Goal: Task Accomplishment & Management: Manage account settings

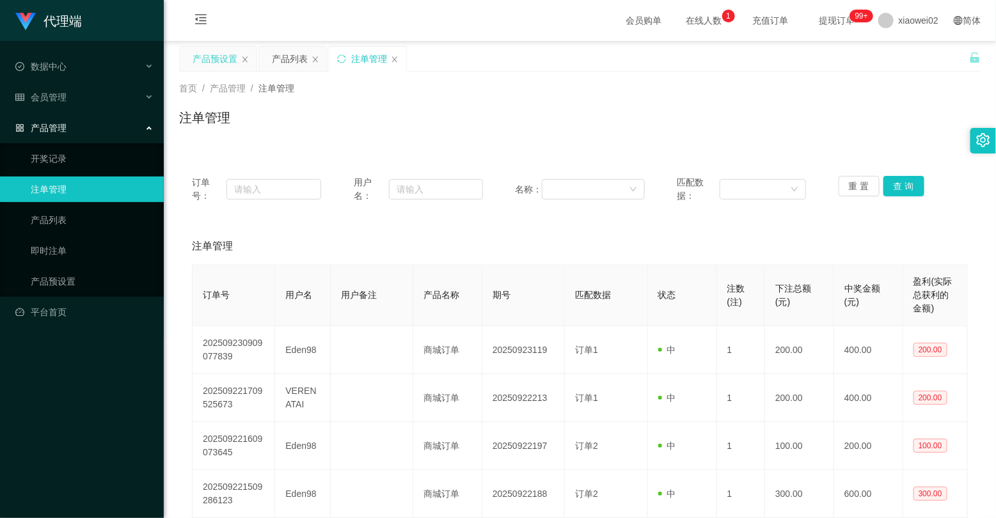
click at [219, 58] on div "产品预设置" at bounding box center [215, 59] width 45 height 24
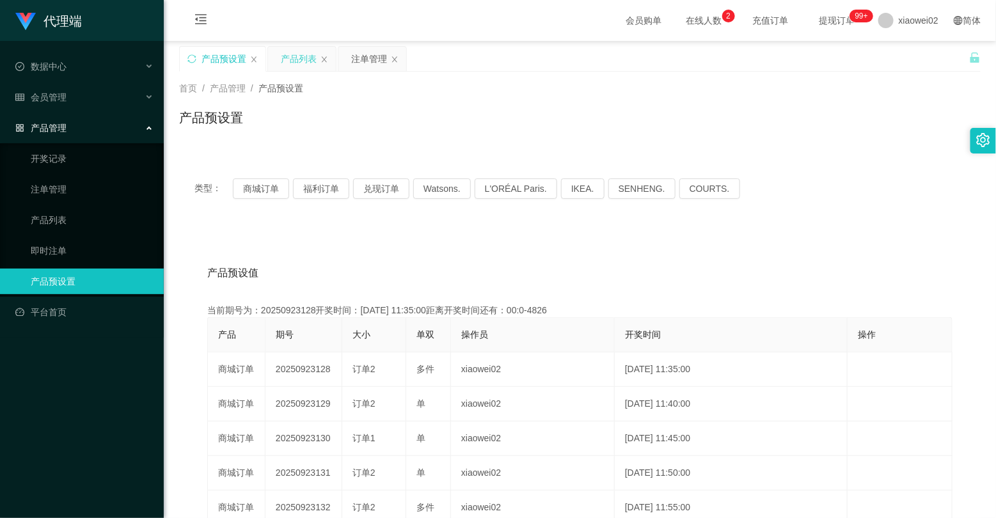
click at [292, 60] on div "产品列表" at bounding box center [299, 59] width 36 height 24
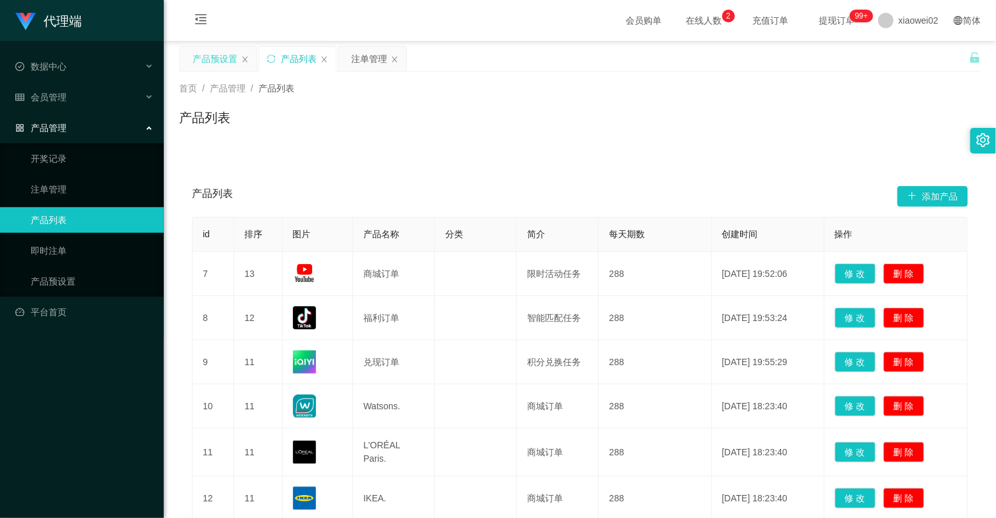
click at [225, 56] on div "产品预设置" at bounding box center [215, 59] width 45 height 24
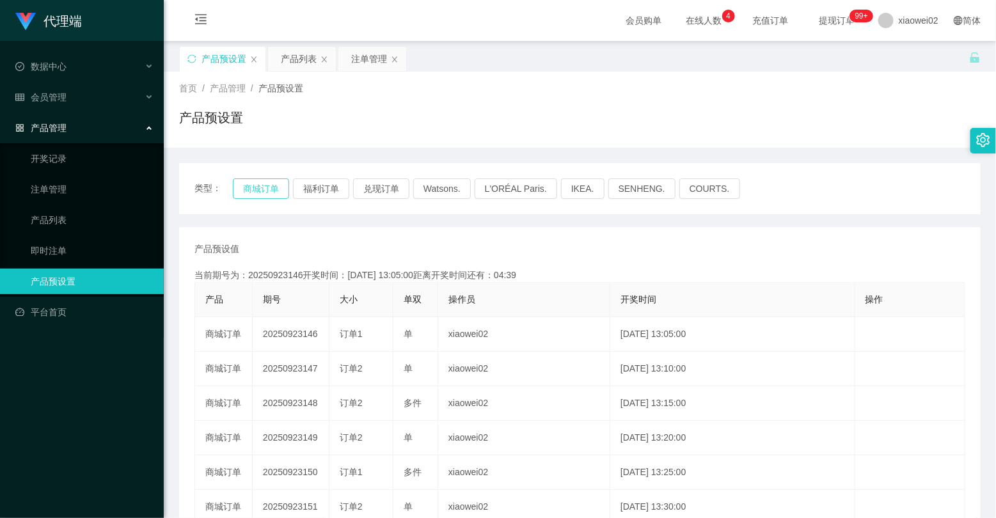
click at [254, 191] on button "商城订单" at bounding box center [261, 189] width 56 height 20
click at [296, 61] on div "产品列表" at bounding box center [299, 59] width 36 height 24
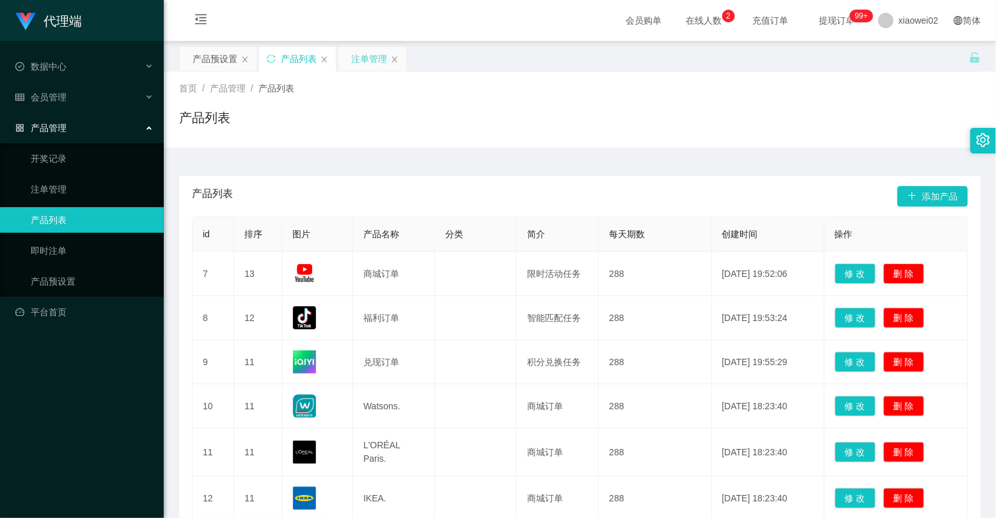
click at [373, 56] on div "注单管理" at bounding box center [369, 59] width 36 height 24
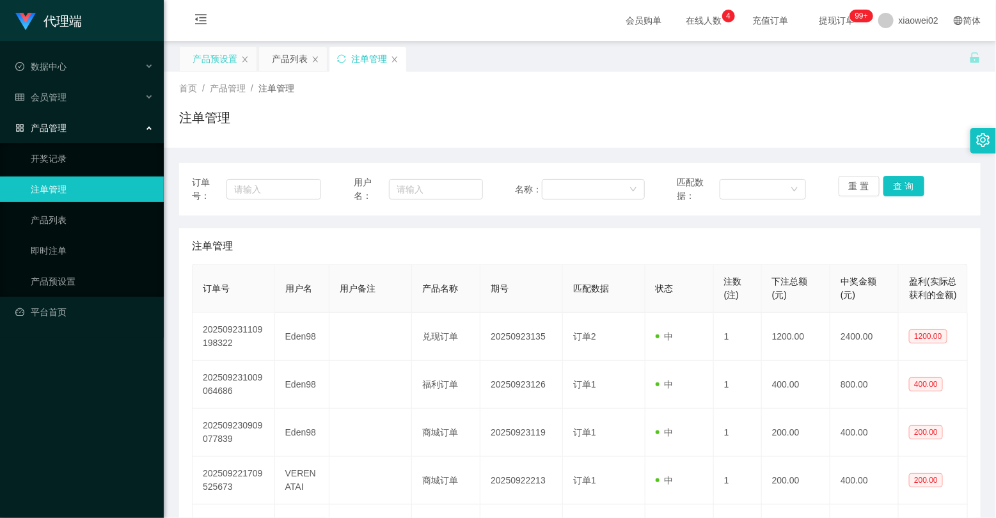
click at [218, 63] on div "产品预设置" at bounding box center [215, 59] width 45 height 24
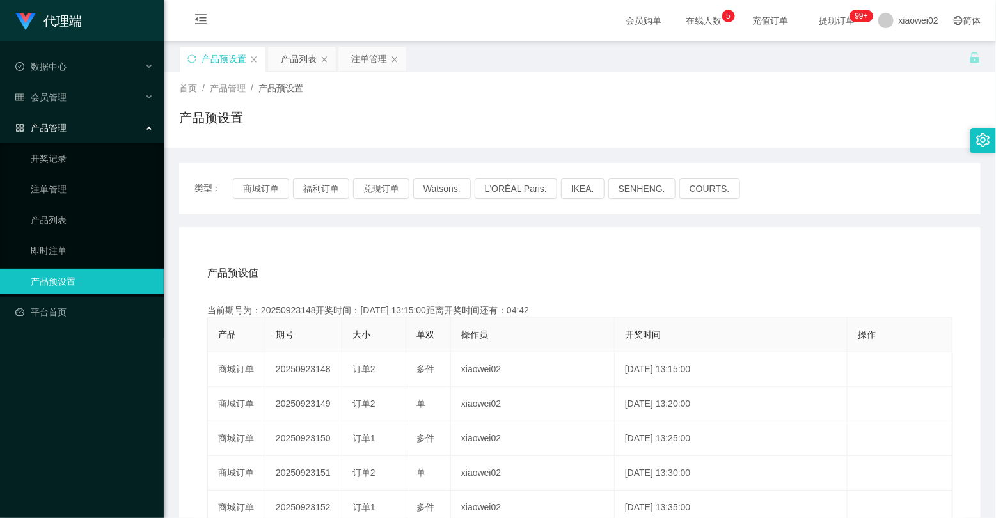
click at [550, 91] on div "首页 / 产品管理 / 产品预设置 /" at bounding box center [580, 88] width 802 height 13
click at [301, 61] on div "产品列表" at bounding box center [299, 59] width 36 height 24
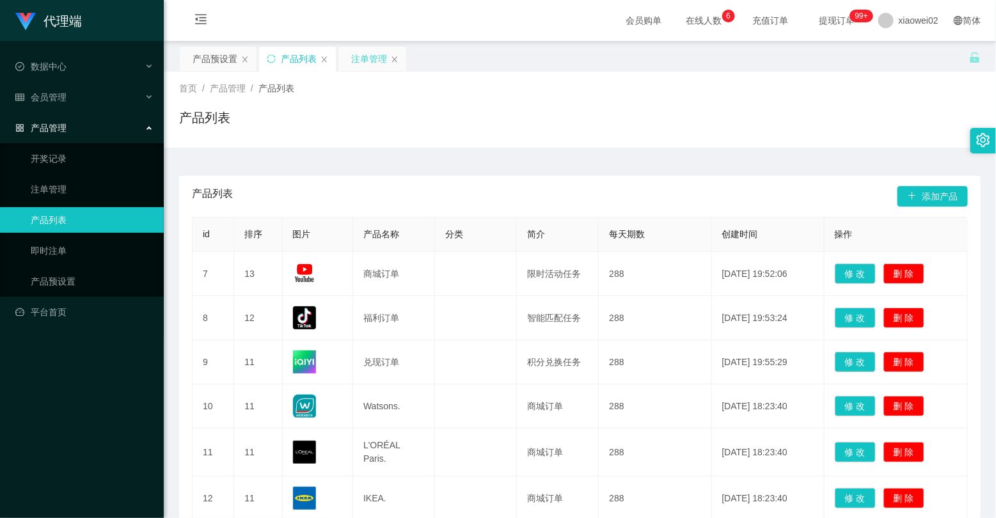
click at [358, 54] on div "注单管理" at bounding box center [369, 59] width 36 height 24
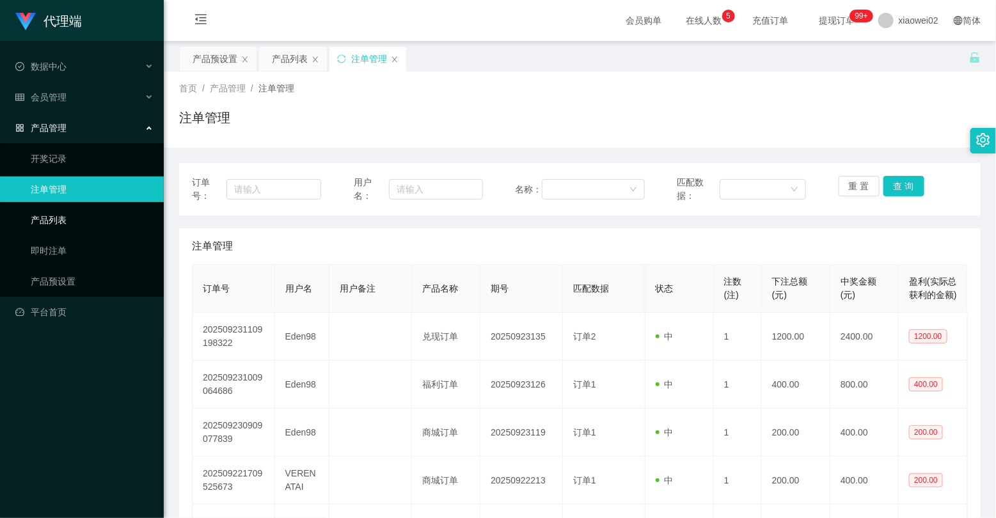
click at [45, 221] on link "产品列表" at bounding box center [92, 220] width 123 height 26
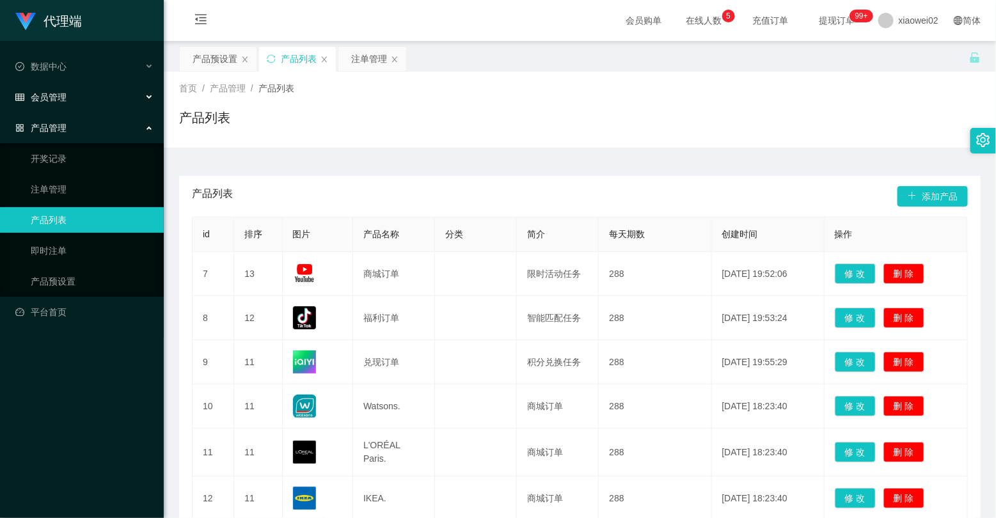
click at [58, 100] on span "会员管理" at bounding box center [40, 97] width 51 height 10
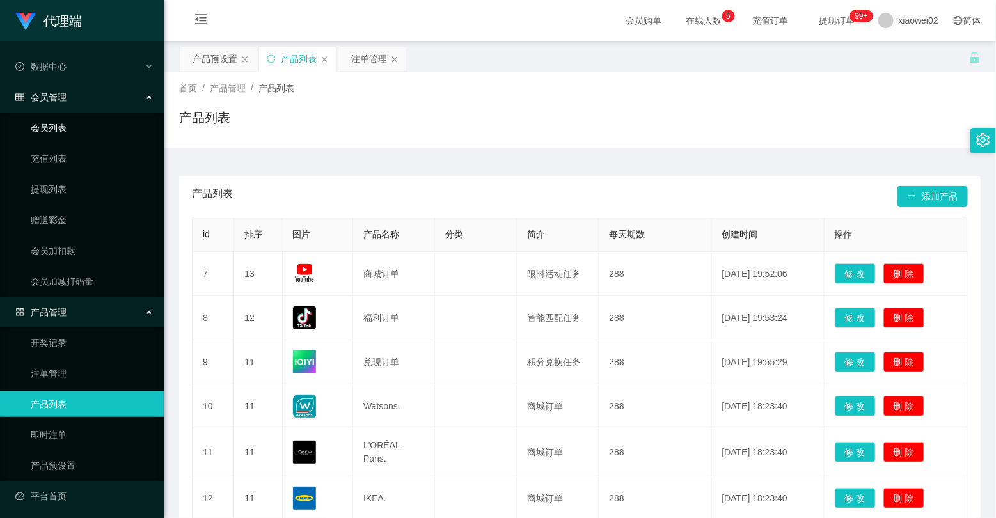
click at [52, 127] on link "会员列表" at bounding box center [92, 128] width 123 height 26
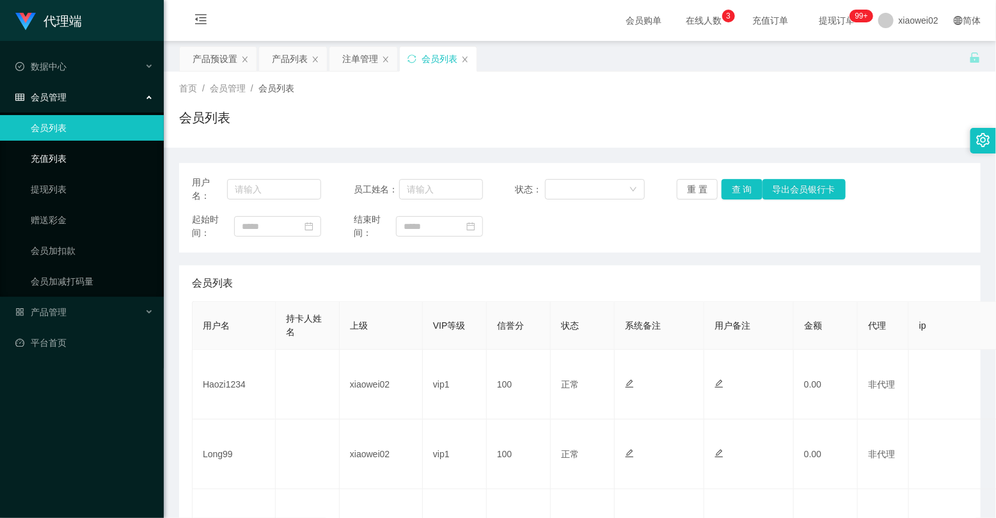
click at [51, 165] on link "充值列表" at bounding box center [92, 159] width 123 height 26
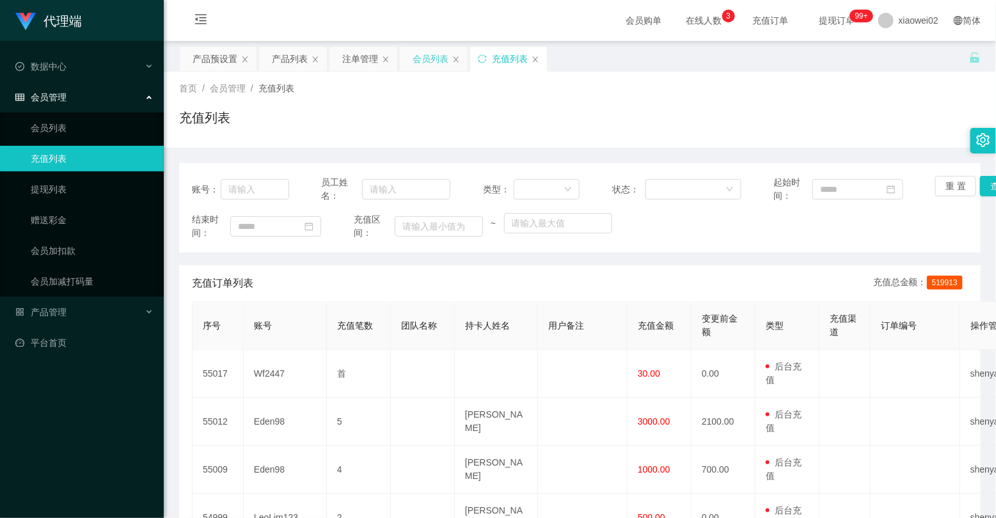
click at [430, 56] on div "会员列表" at bounding box center [431, 59] width 36 height 24
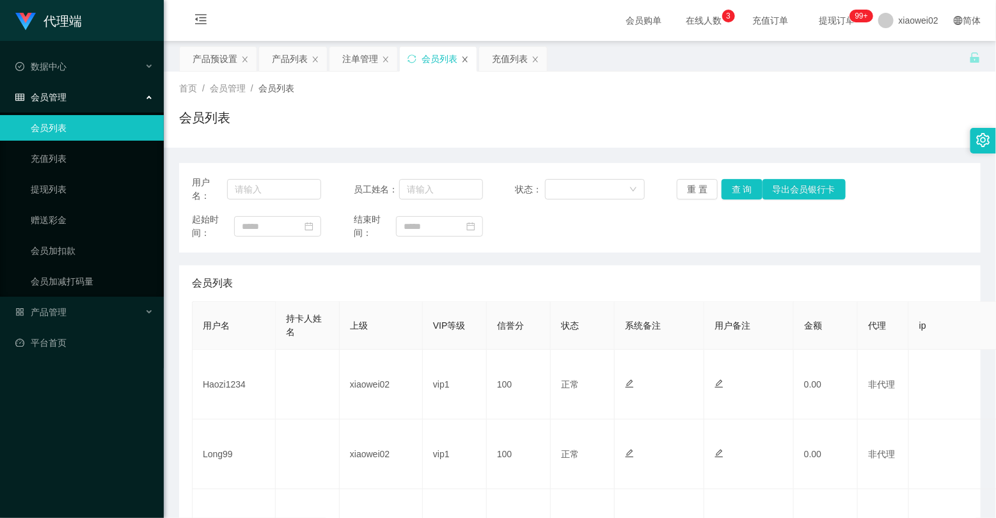
click at [464, 58] on icon "图标: close" at bounding box center [465, 60] width 8 height 8
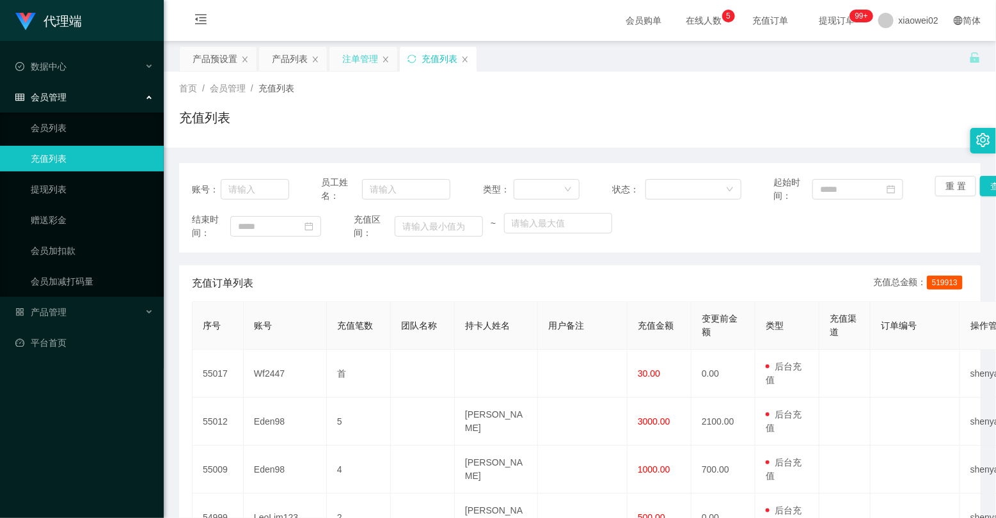
click at [355, 60] on div "注单管理" at bounding box center [360, 59] width 36 height 24
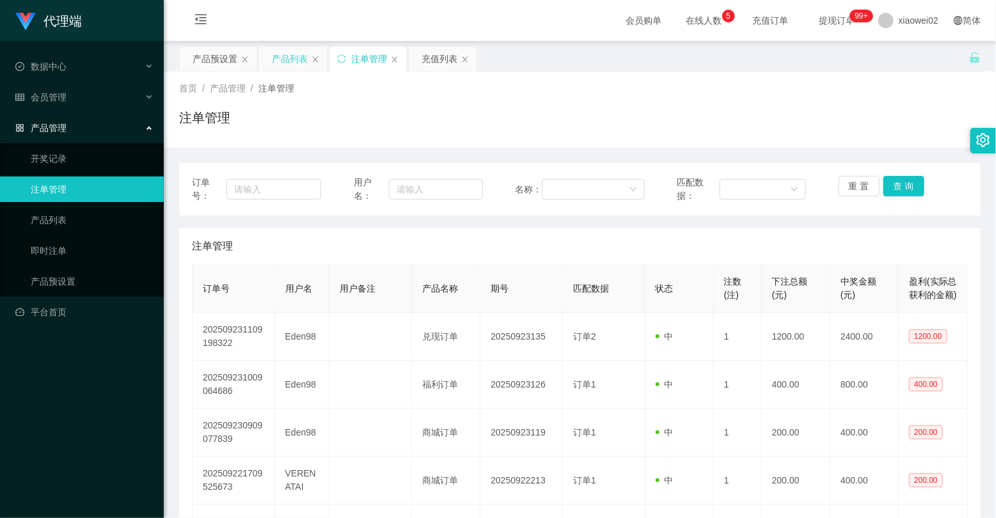
click at [285, 58] on div "产品列表" at bounding box center [290, 59] width 36 height 24
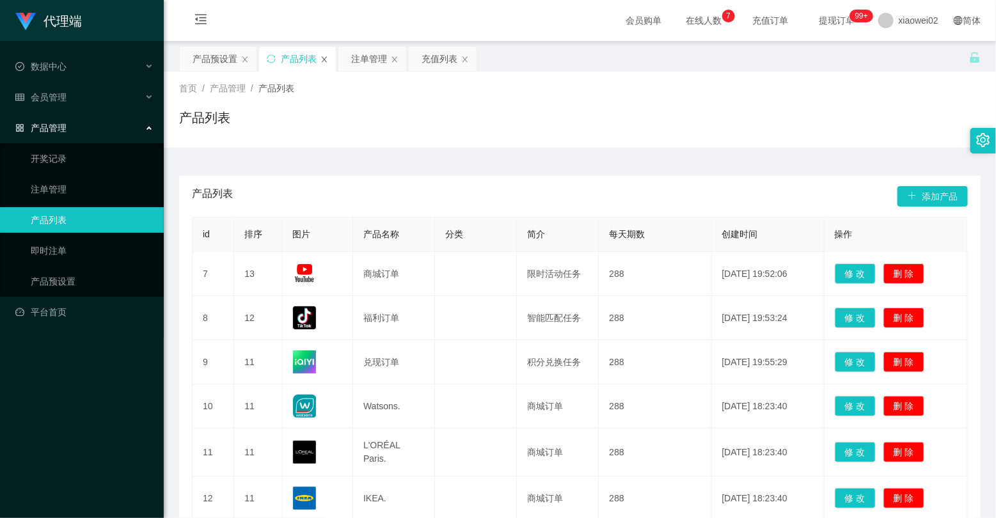
click at [323, 61] on icon "图标: close" at bounding box center [324, 59] width 5 height 6
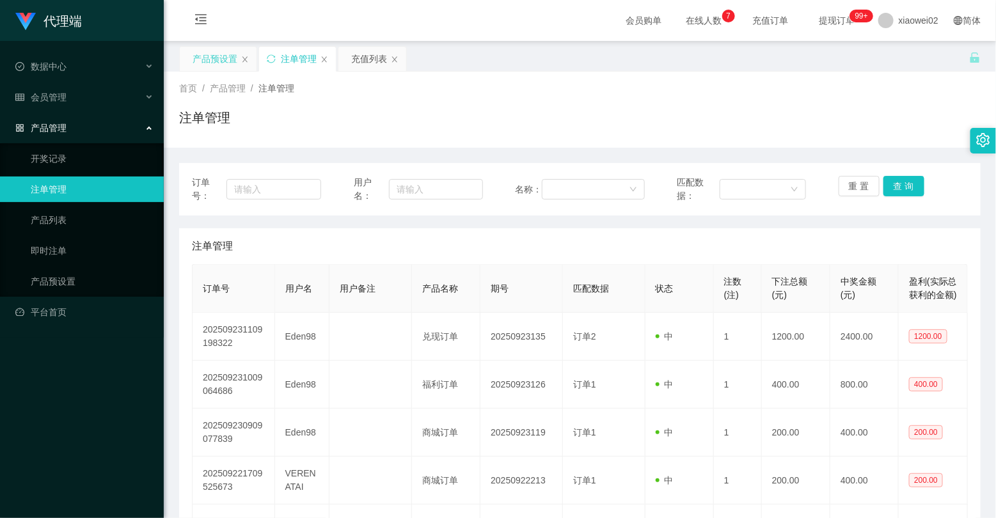
click at [209, 61] on div "产品预设置" at bounding box center [215, 59] width 45 height 24
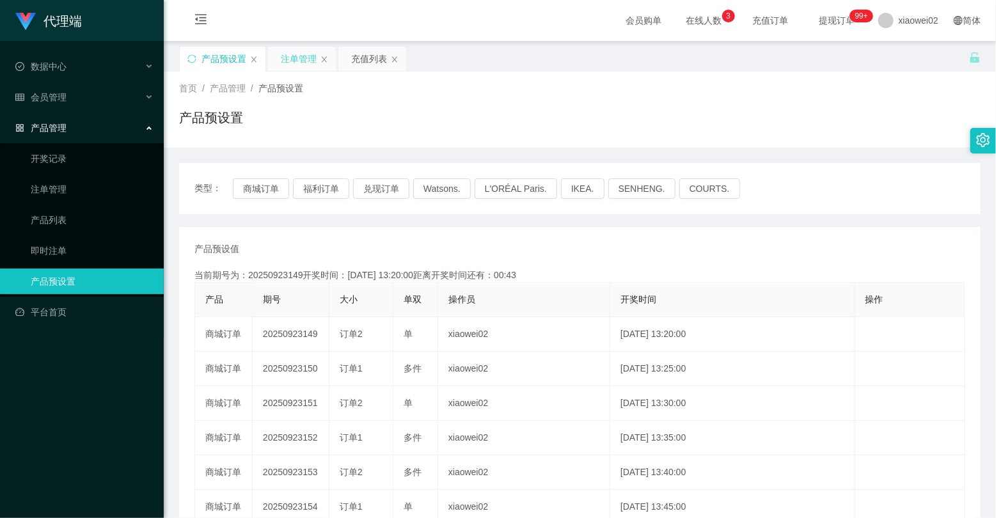
click at [292, 65] on div "注单管理" at bounding box center [299, 59] width 36 height 24
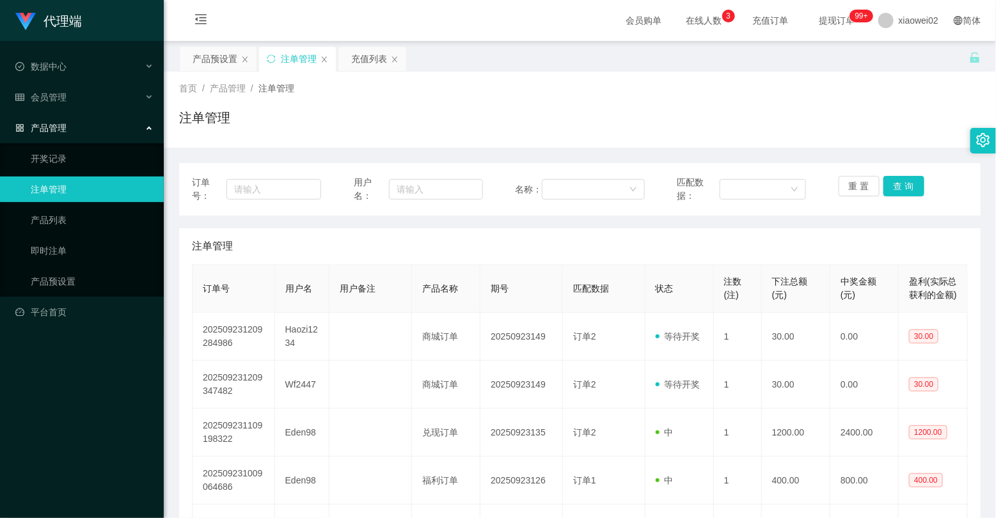
click at [605, 91] on div "首页 / 产品管理 / 注单管理 /" at bounding box center [580, 88] width 802 height 13
click at [196, 59] on div "产品预设置" at bounding box center [215, 59] width 45 height 24
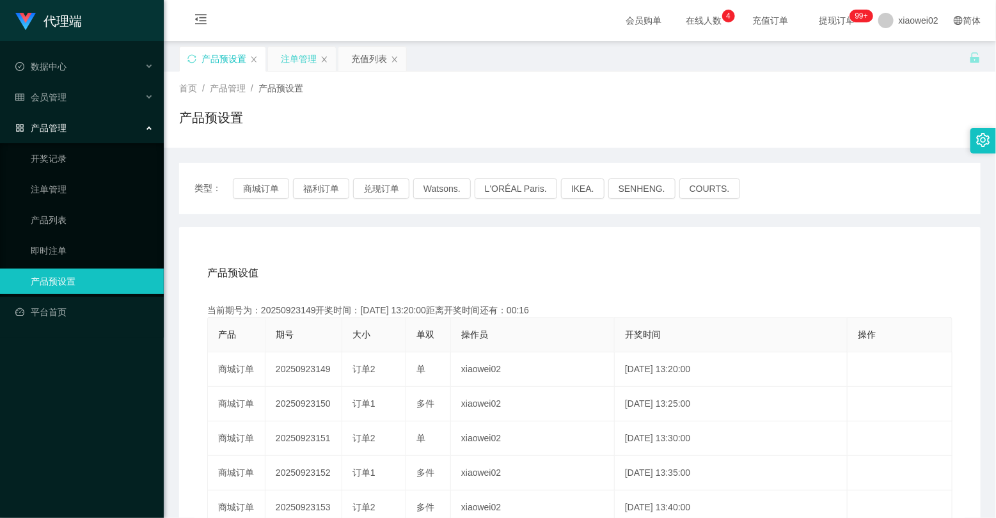
click at [305, 59] on div "注单管理" at bounding box center [299, 59] width 36 height 24
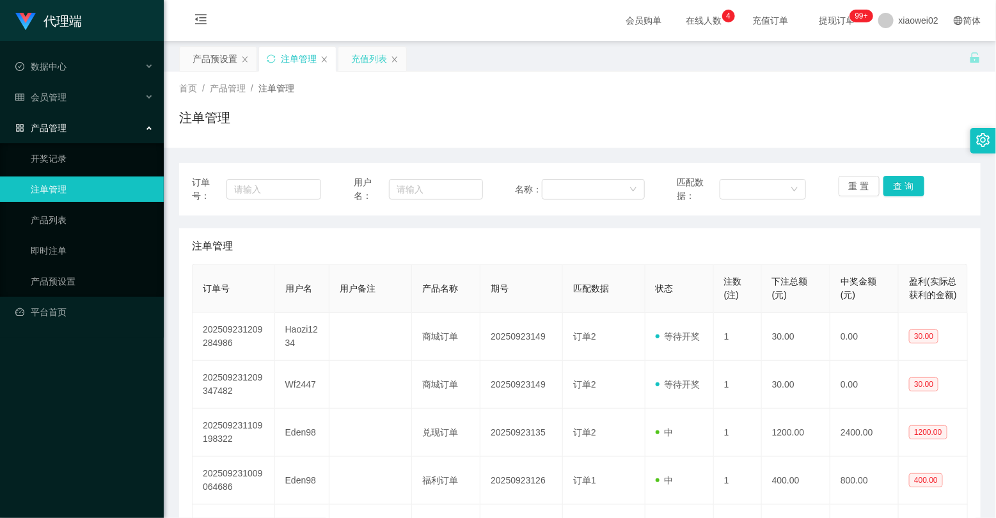
click at [368, 58] on div "充值列表" at bounding box center [369, 59] width 36 height 24
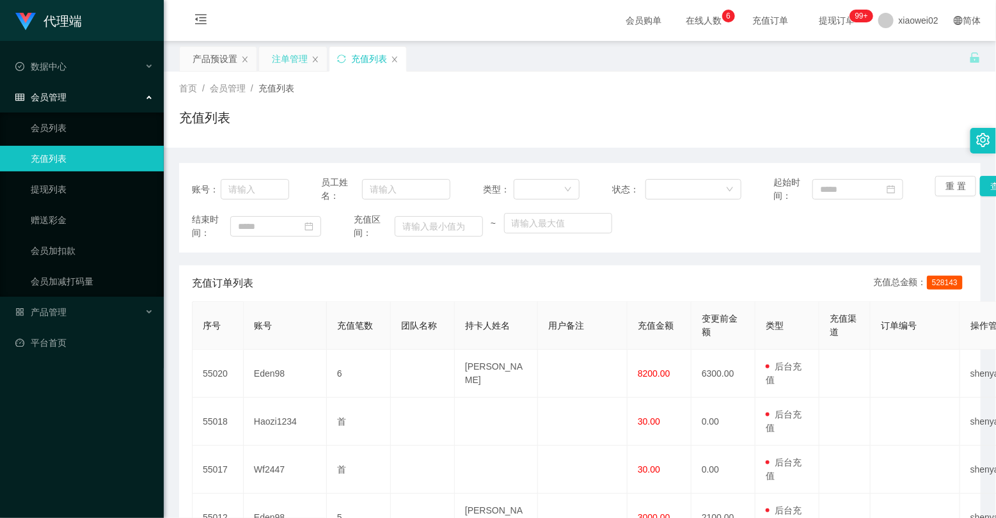
click at [283, 56] on div "注单管理" at bounding box center [290, 59] width 36 height 24
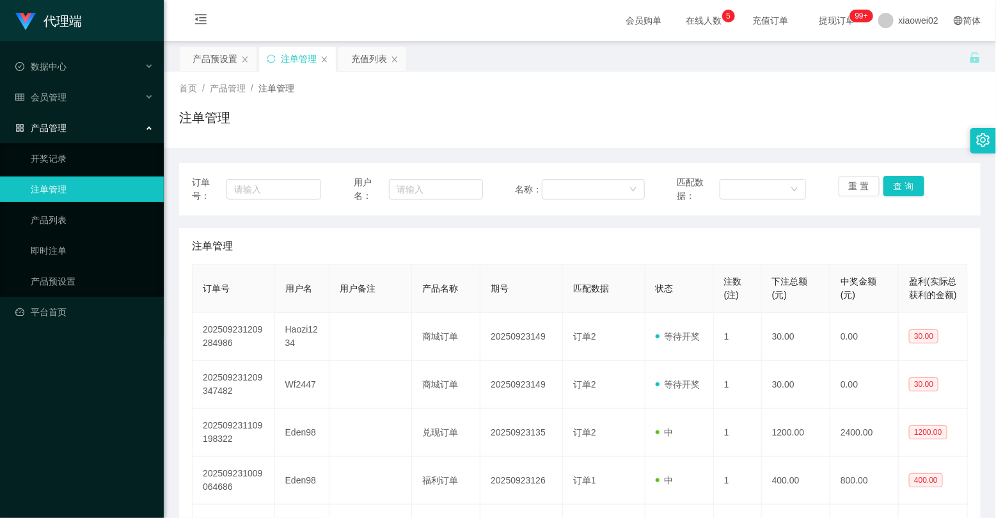
click at [72, 434] on div "代理端 数据中心 会员管理 会员列表 充值列表 提现列表 赠送彩金 会员加扣款 会员加减打码量 产品管理 开奖记录 注单管理 产品列表 即时注单 产品预设置 …" at bounding box center [82, 259] width 164 height 518
click at [366, 56] on div "充值列表" at bounding box center [369, 59] width 36 height 24
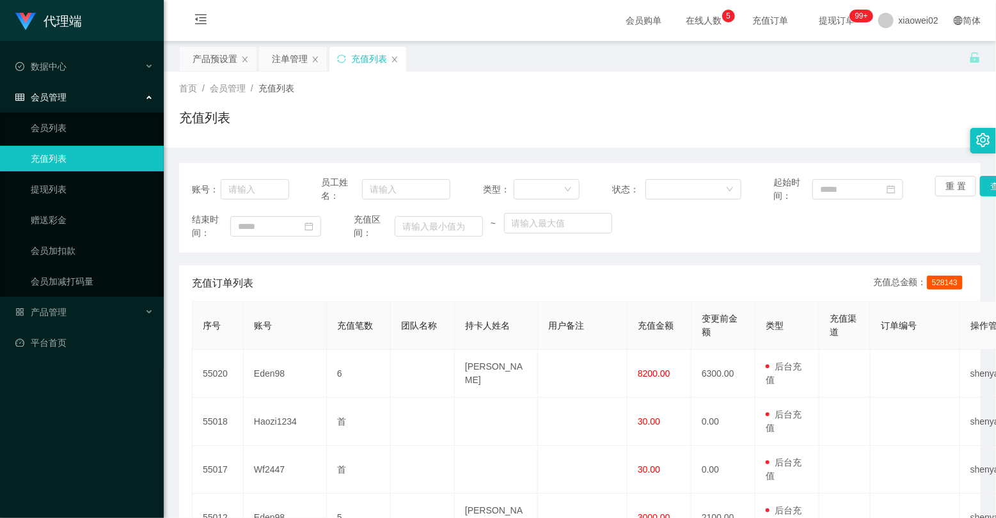
click at [219, 39] on icon "图标: menu-fold" at bounding box center [201, 21] width 44 height 41
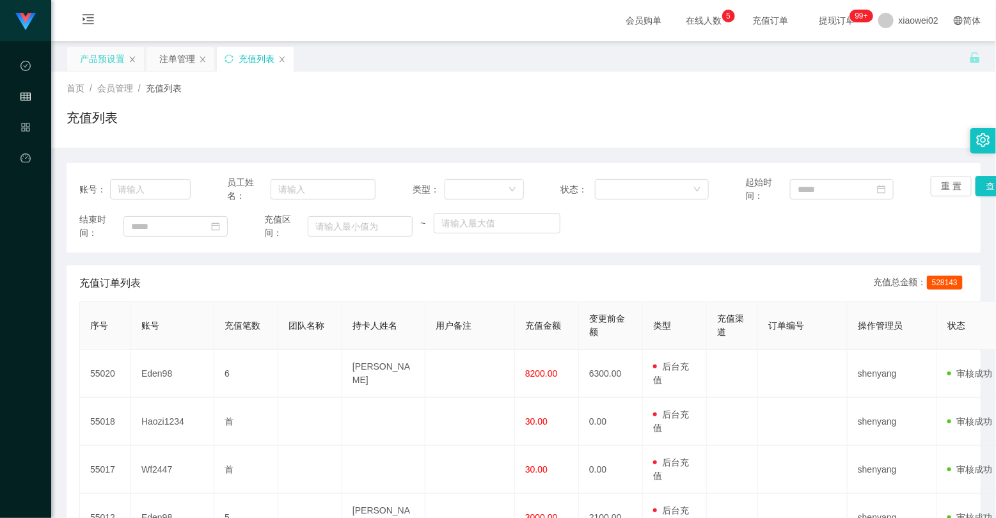
click at [113, 64] on div "产品预设置" at bounding box center [102, 59] width 45 height 24
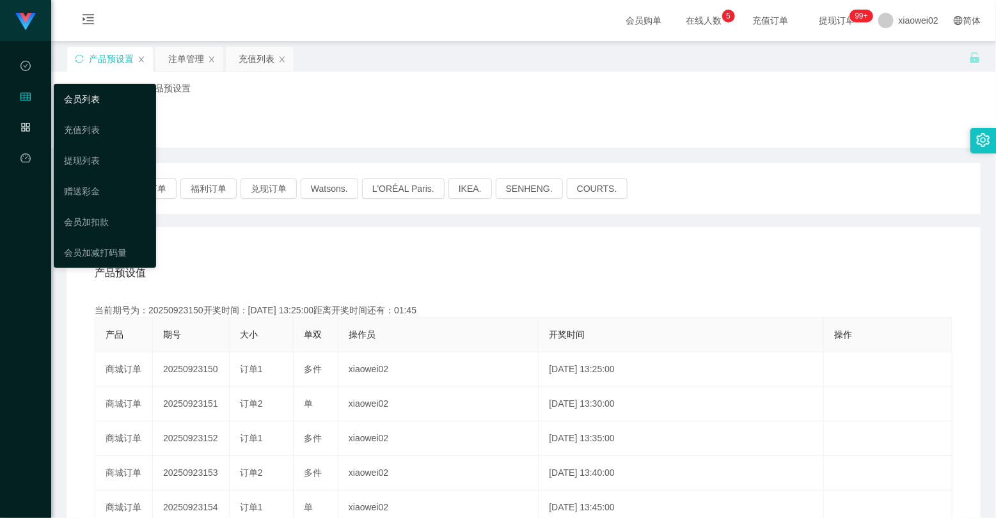
click at [84, 100] on link "会员列表" at bounding box center [105, 99] width 82 height 26
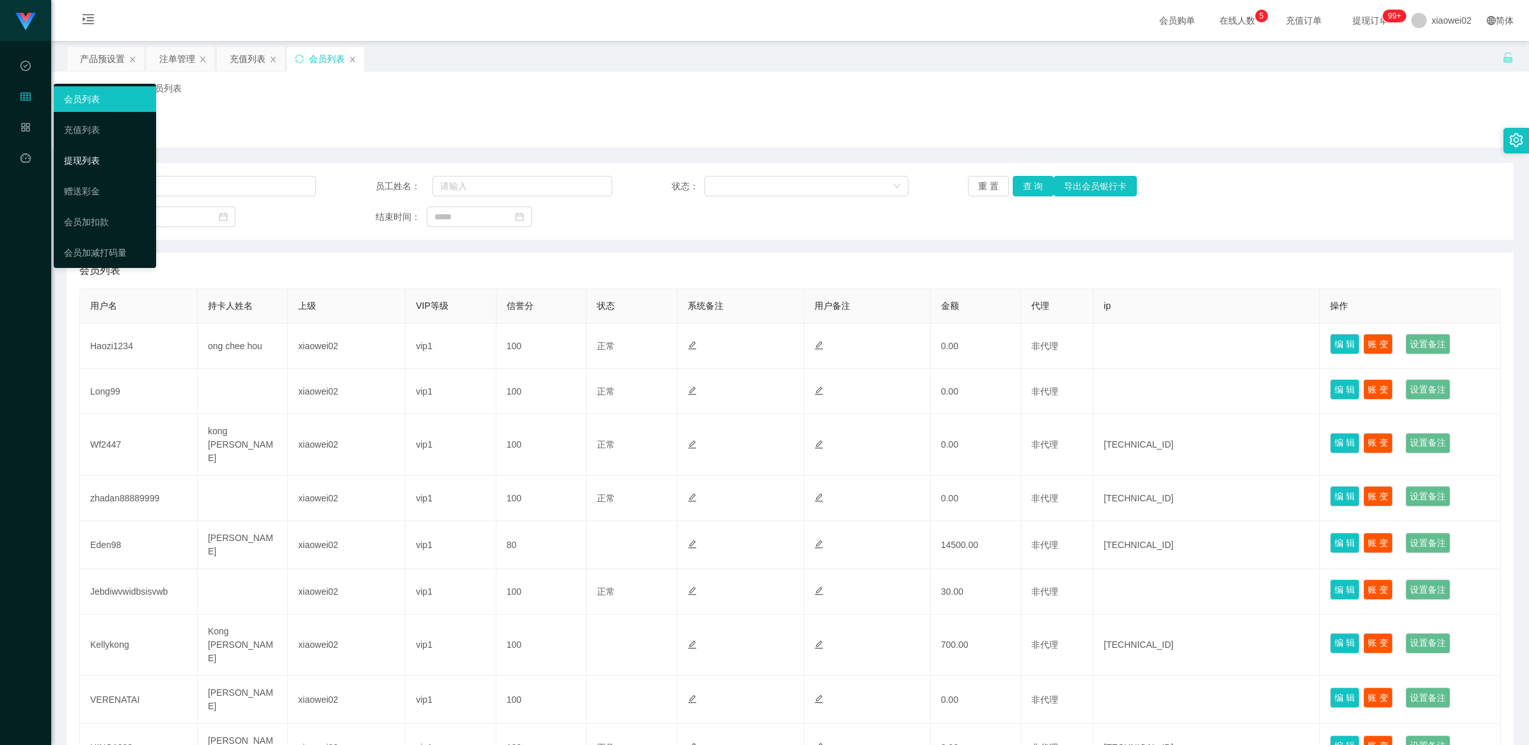
click at [102, 154] on link "提现列表" at bounding box center [105, 161] width 82 height 26
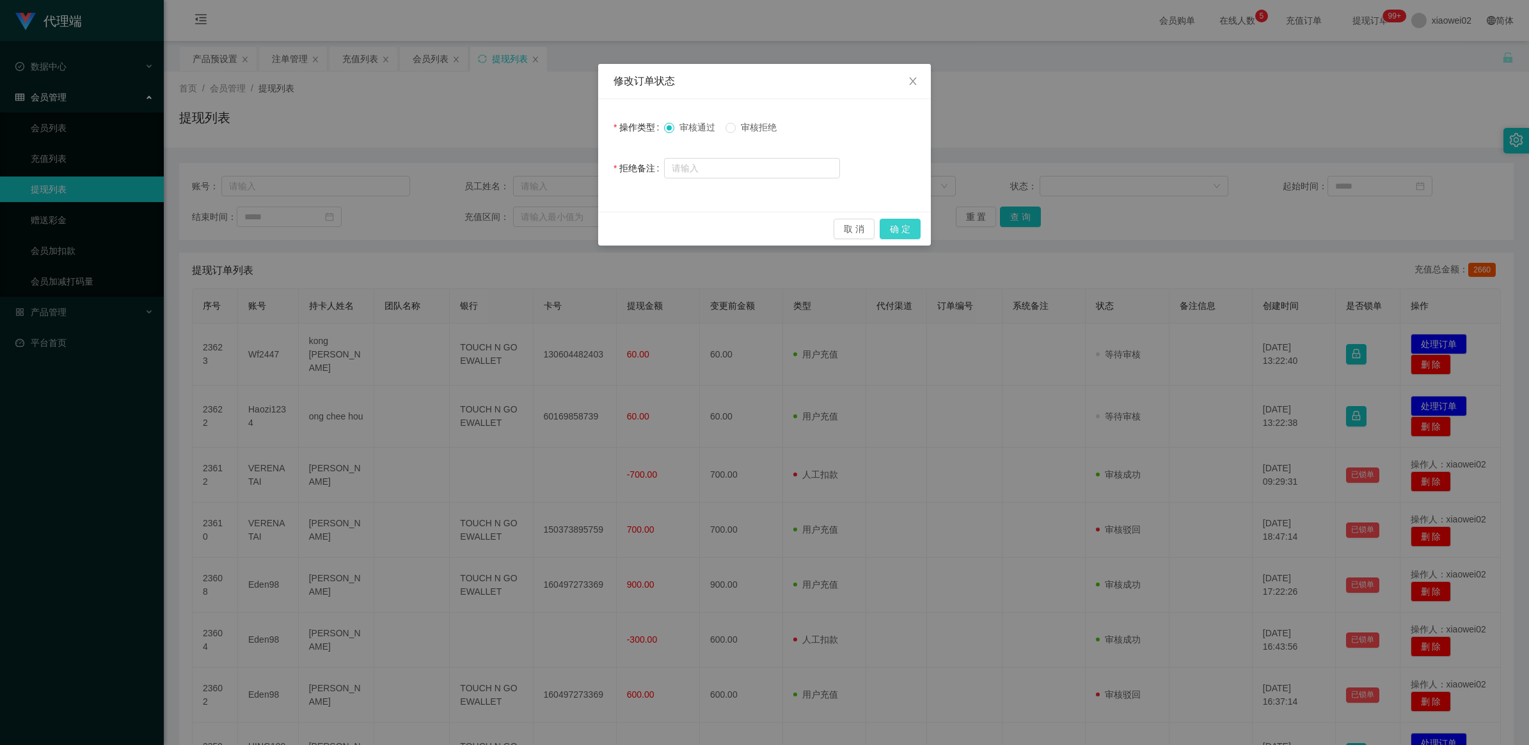
drag, startPoint x: 906, startPoint y: 227, endPoint x: 1166, endPoint y: 282, distance: 266.1
click at [909, 228] on button "确 定" at bounding box center [900, 229] width 41 height 20
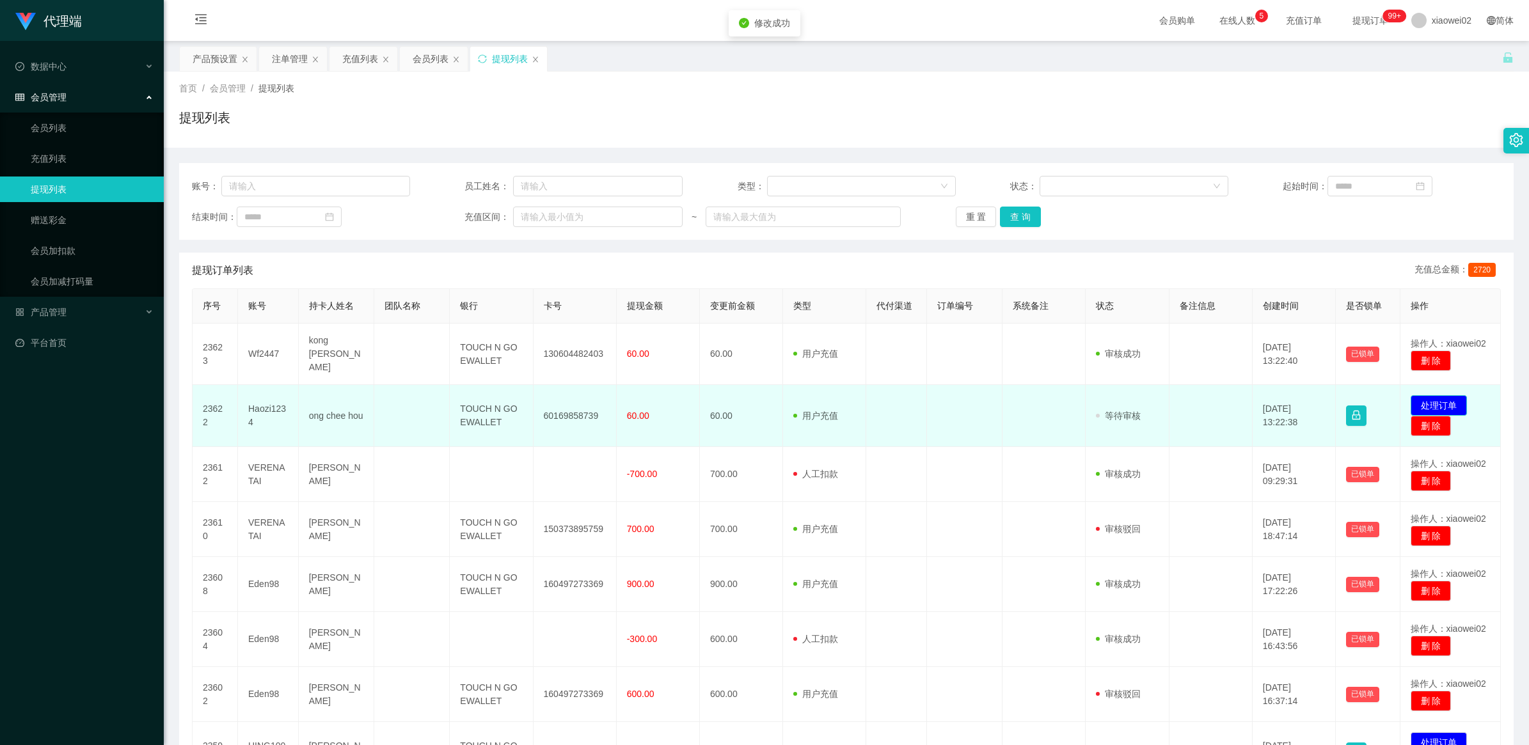
click at [1424, 399] on button "处理订单" at bounding box center [1439, 405] width 56 height 20
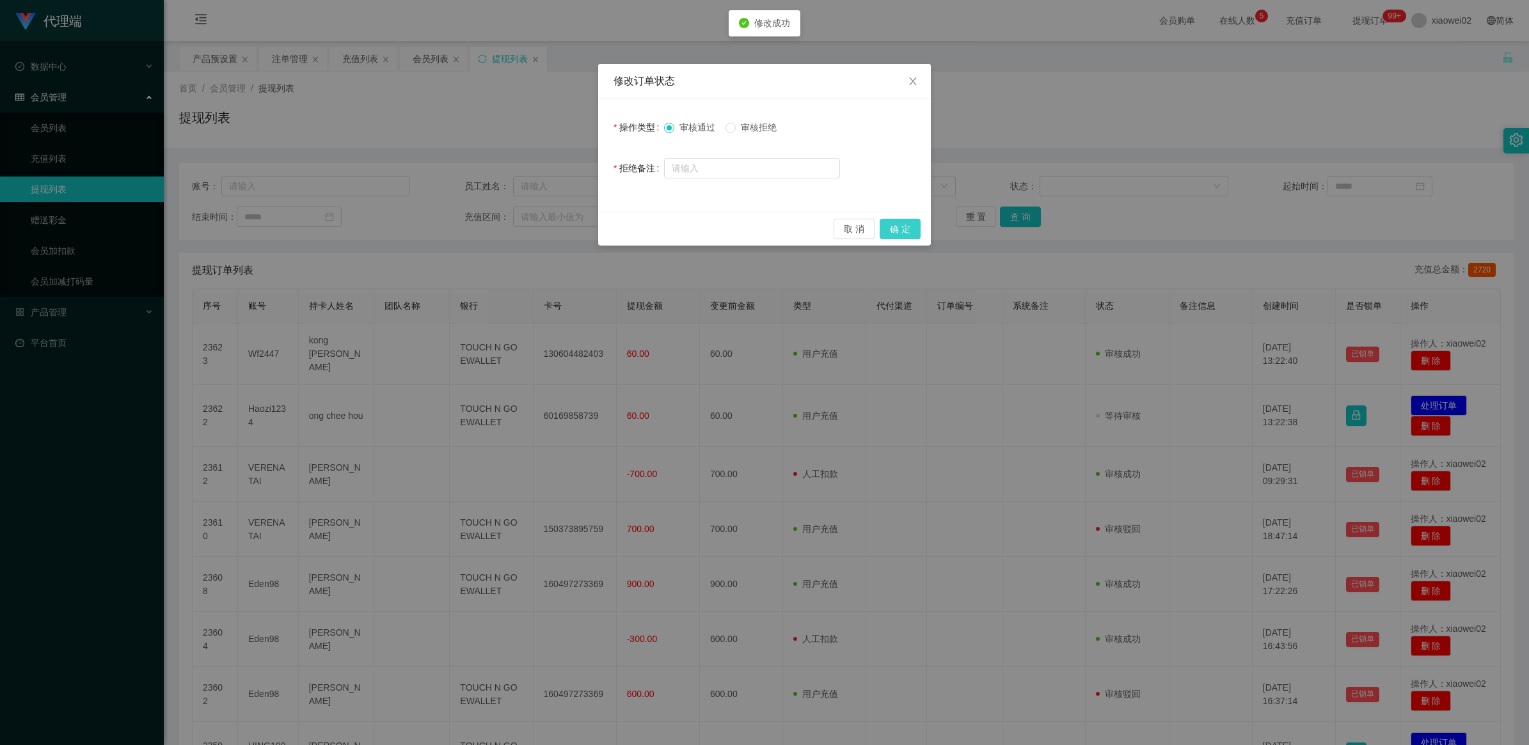
click at [903, 232] on button "确 定" at bounding box center [900, 229] width 41 height 20
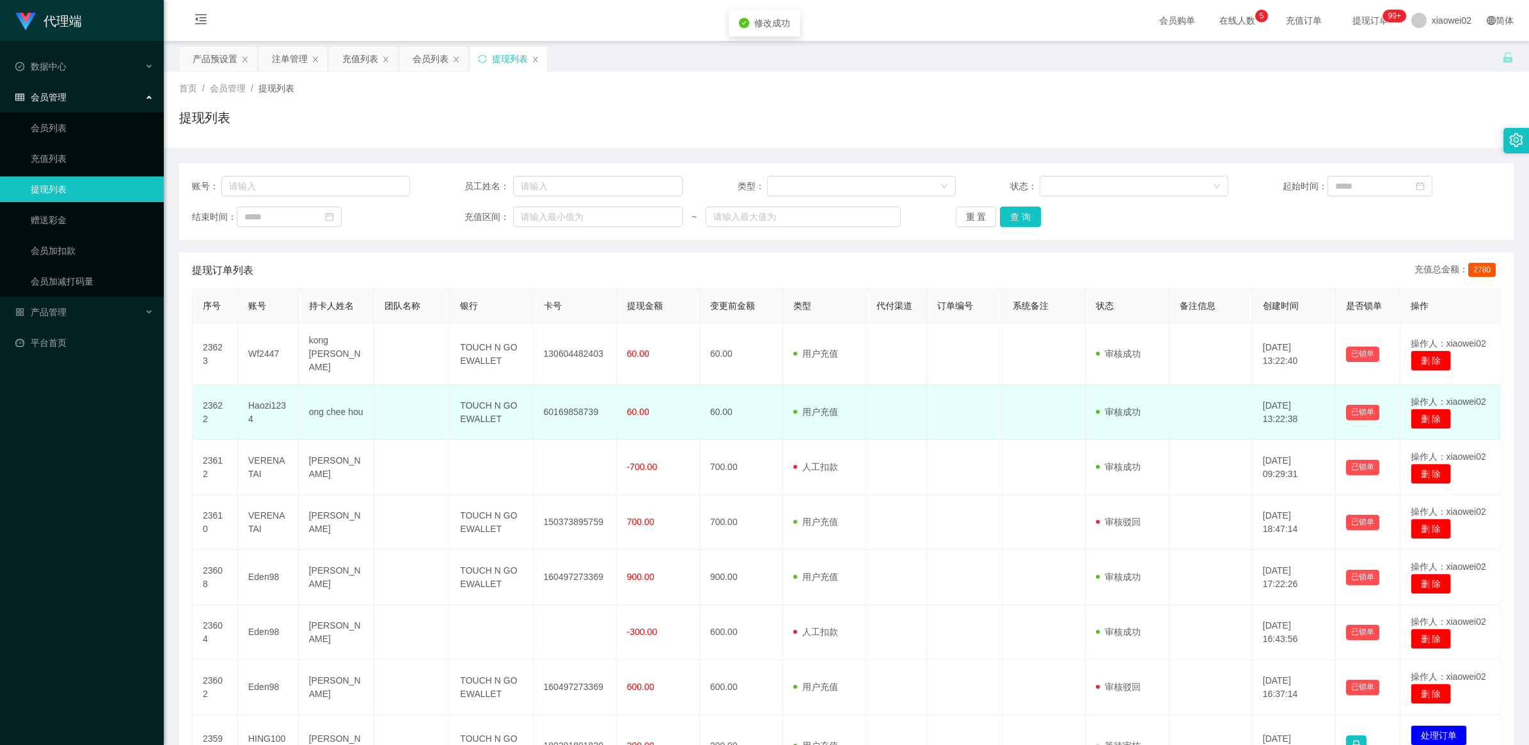
click at [578, 409] on td "60169858739" at bounding box center [575, 412] width 83 height 55
copy td "60169858739"
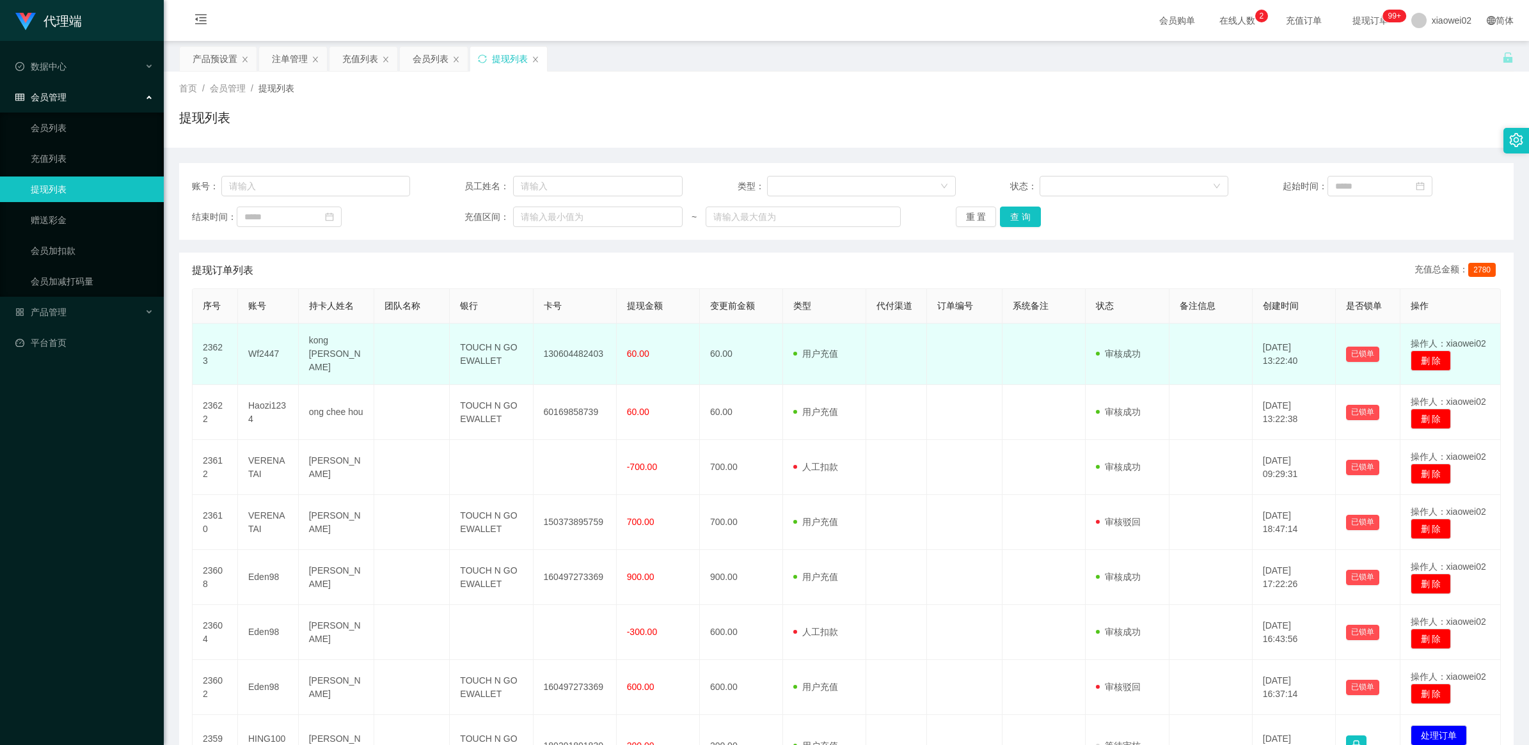
click at [581, 360] on td "130604482403" at bounding box center [575, 354] width 83 height 61
click at [583, 353] on td "130604482403" at bounding box center [575, 354] width 83 height 61
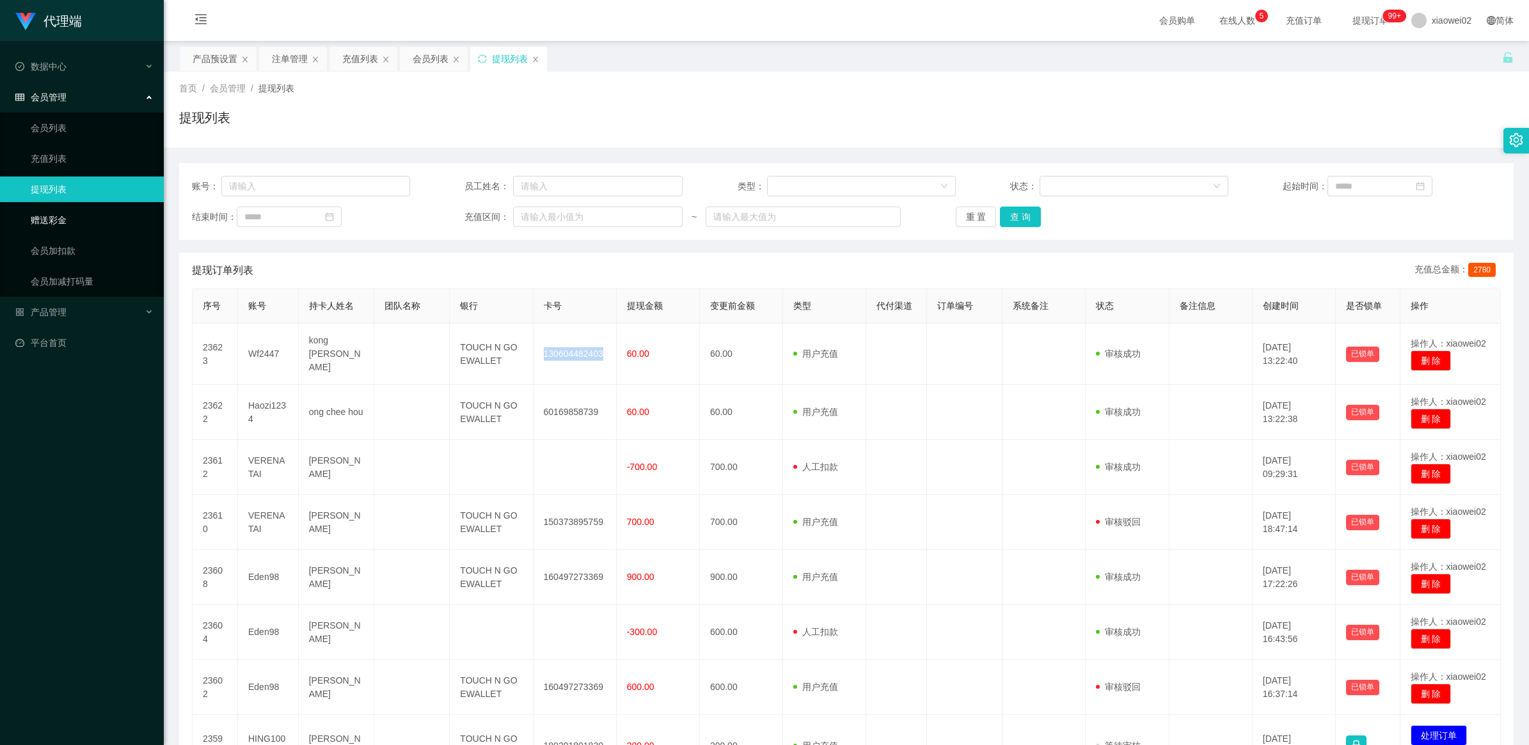
click at [58, 216] on link "赠送彩金" at bounding box center [92, 220] width 123 height 26
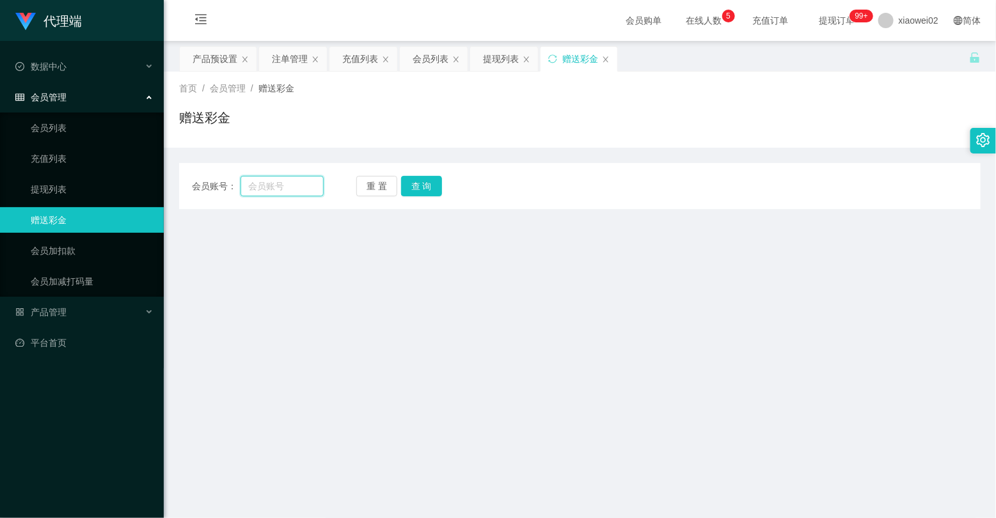
click at [270, 186] on input "text" at bounding box center [282, 186] width 83 height 20
paste input "Wf2447"
type input "Wf2447"
click at [431, 184] on button "查 询" at bounding box center [421, 186] width 41 height 20
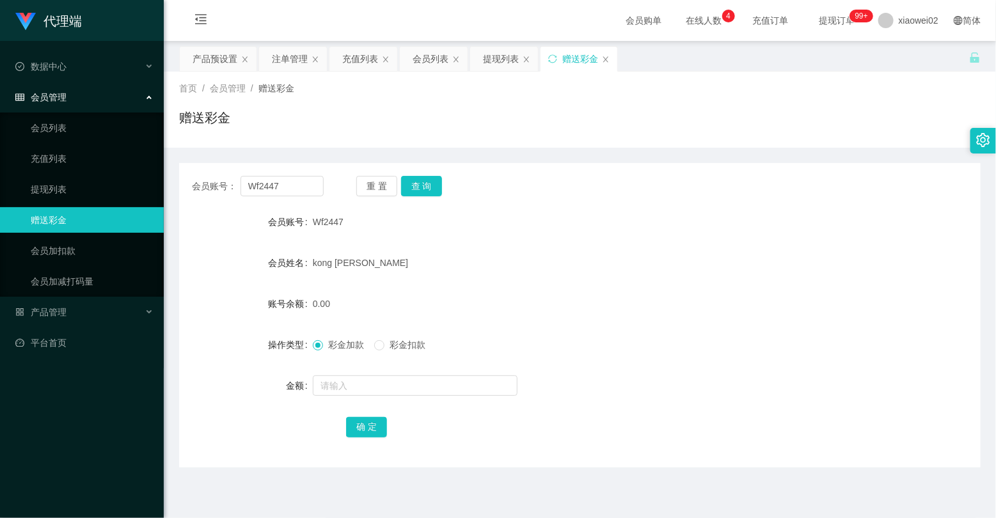
click at [656, 332] on div "彩金加款 彩金扣款" at bounding box center [547, 345] width 468 height 26
click at [607, 62] on icon "图标: close" at bounding box center [606, 60] width 8 height 8
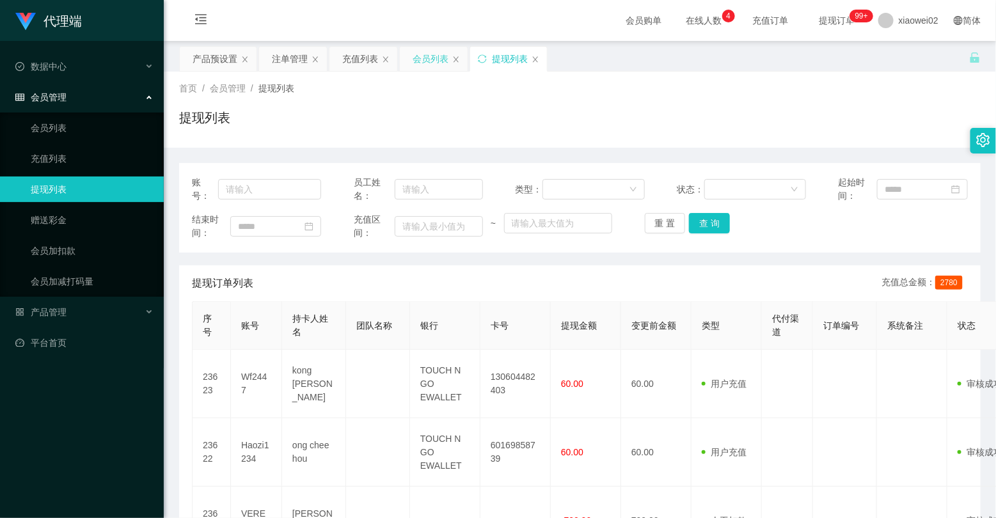
click at [431, 61] on div "会员列表" at bounding box center [431, 59] width 36 height 24
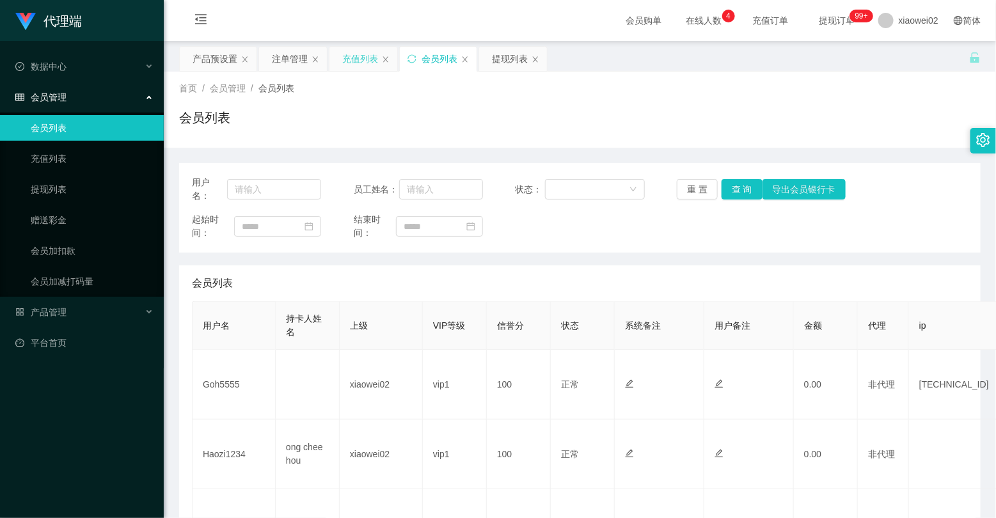
click at [355, 60] on div "充值列表" at bounding box center [360, 59] width 36 height 24
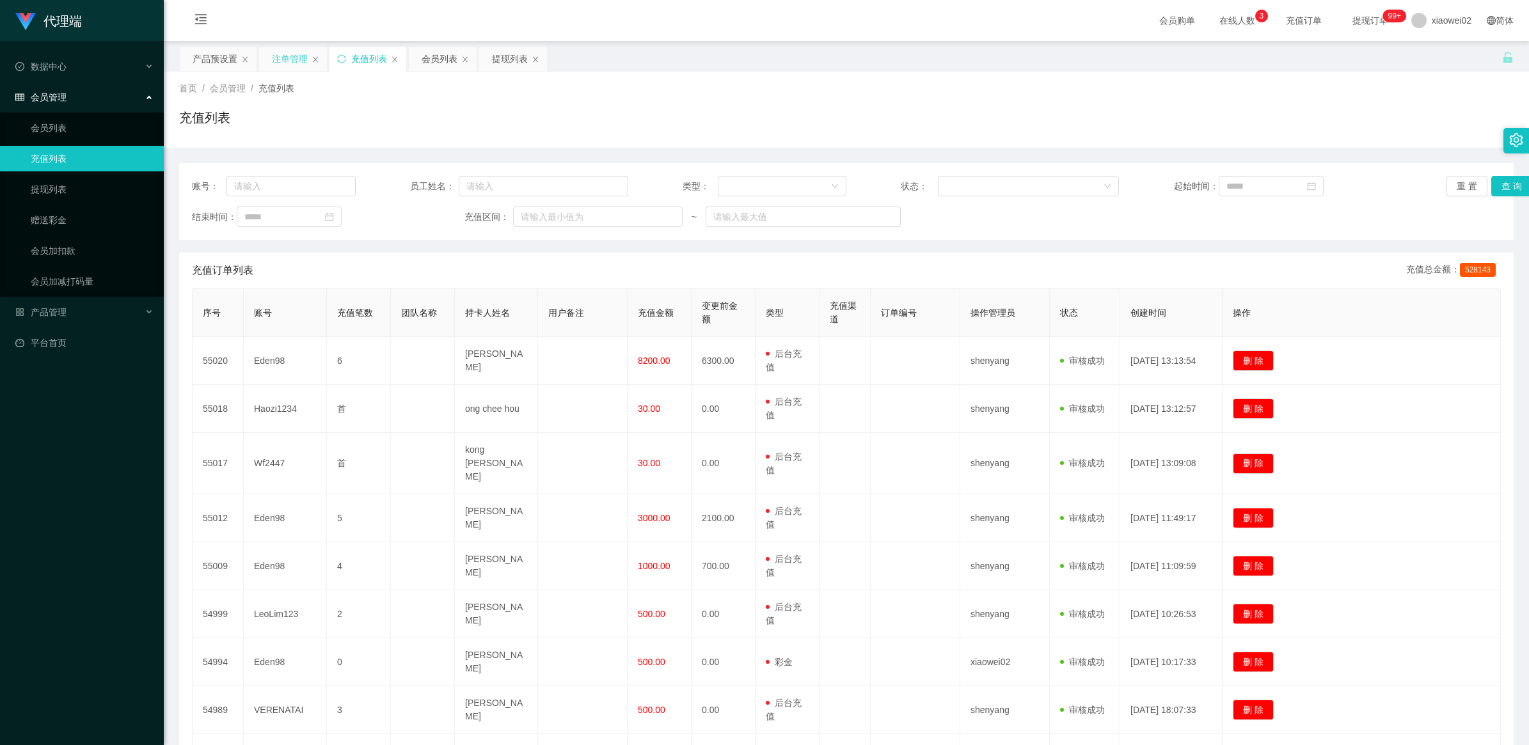
click at [288, 58] on div "注单管理" at bounding box center [290, 59] width 36 height 24
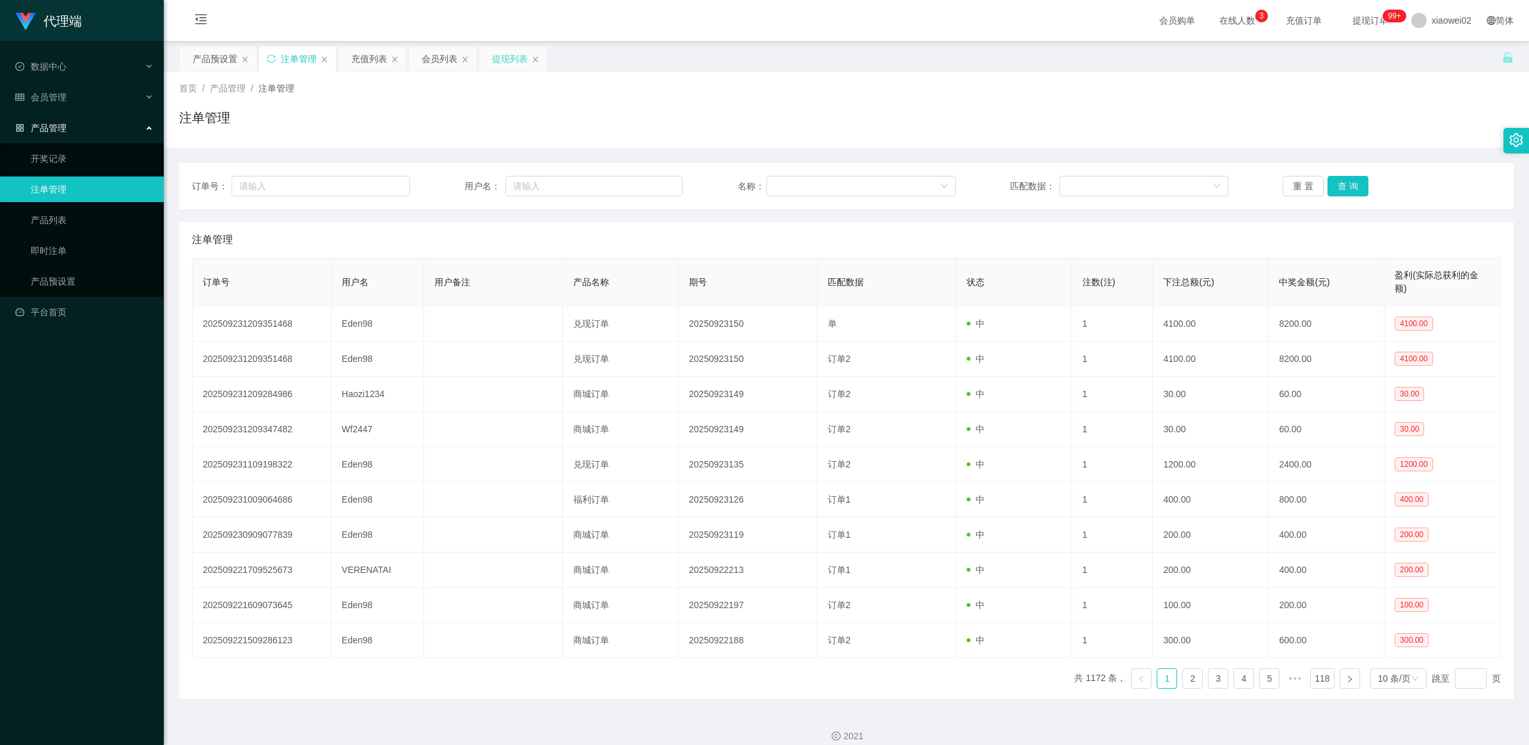
click at [504, 58] on div "提现列表" at bounding box center [510, 59] width 36 height 24
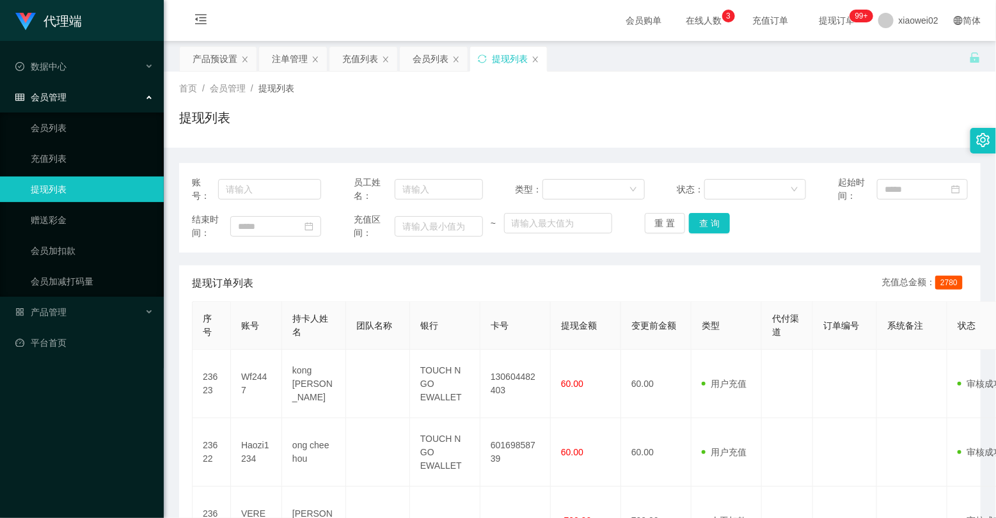
click at [557, 101] on div "首页 / 会员管理 / 提现列表 / 提现列表" at bounding box center [580, 110] width 802 height 56
